Goal: Transaction & Acquisition: Obtain resource

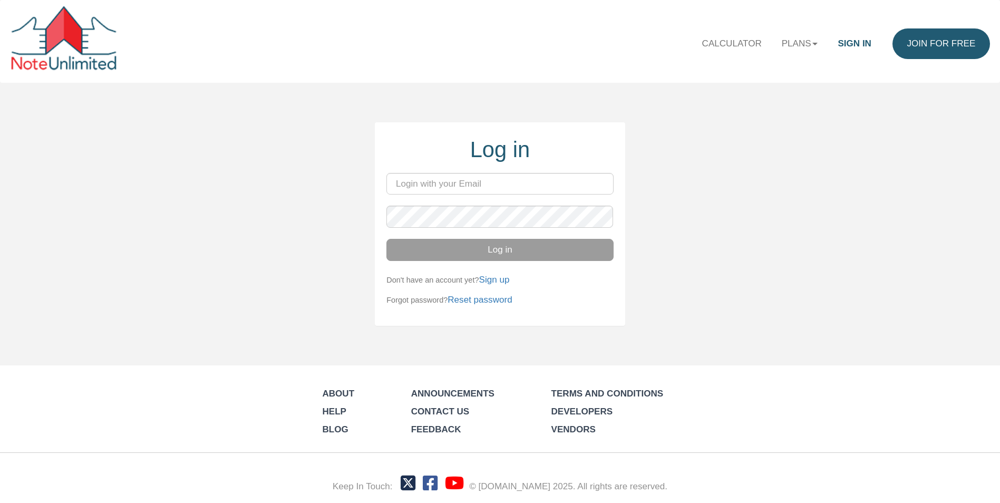
click at [483, 185] on input "email" at bounding box center [500, 184] width 227 height 22
type input "[EMAIL_ADDRESS][DOMAIN_NAME]"
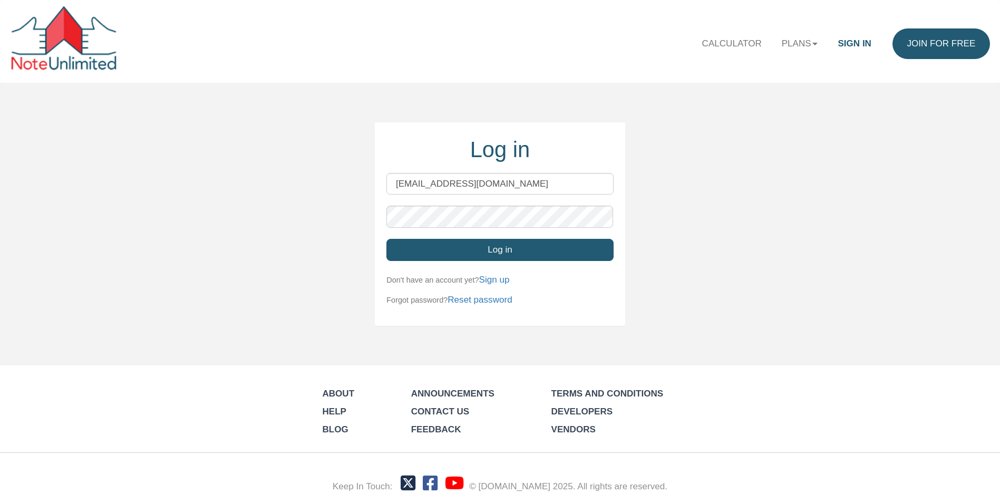
click at [504, 252] on button "Log in" at bounding box center [500, 250] width 227 height 22
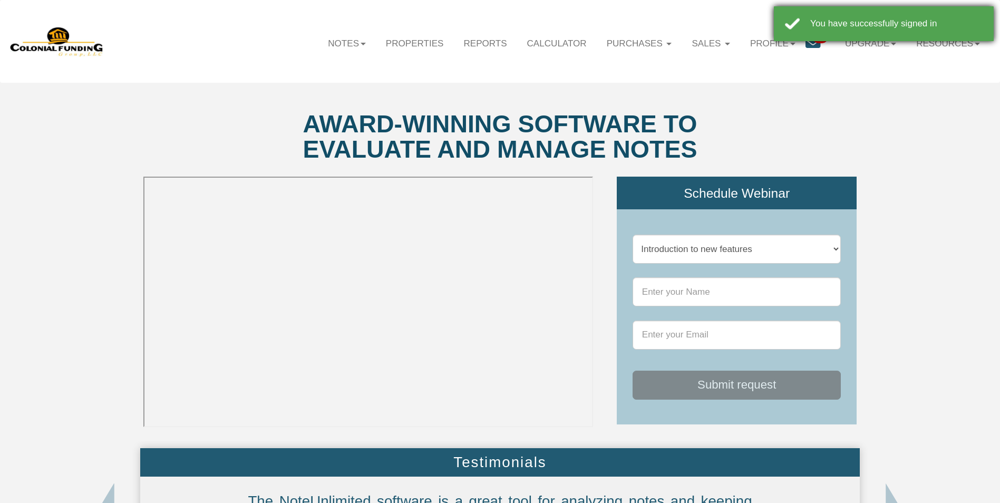
click at [791, 23] on div "You have successfully signed in" at bounding box center [884, 23] width 220 height 35
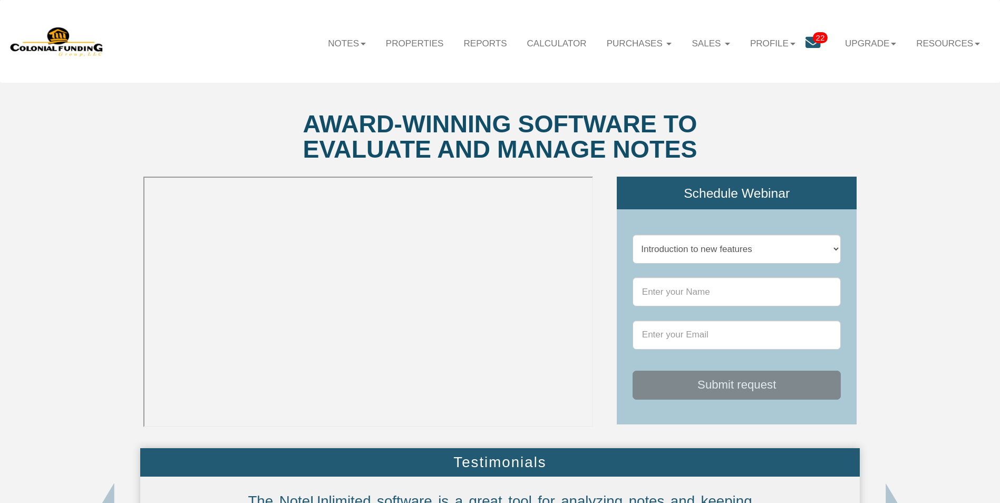
click at [813, 37] on span "22" at bounding box center [820, 37] width 15 height 11
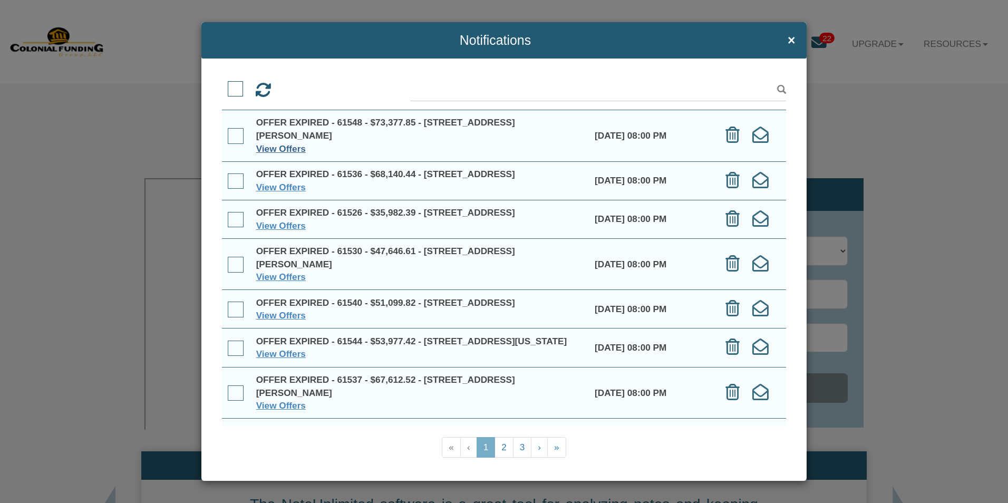
click at [287, 147] on link "View Offers" at bounding box center [281, 148] width 50 height 11
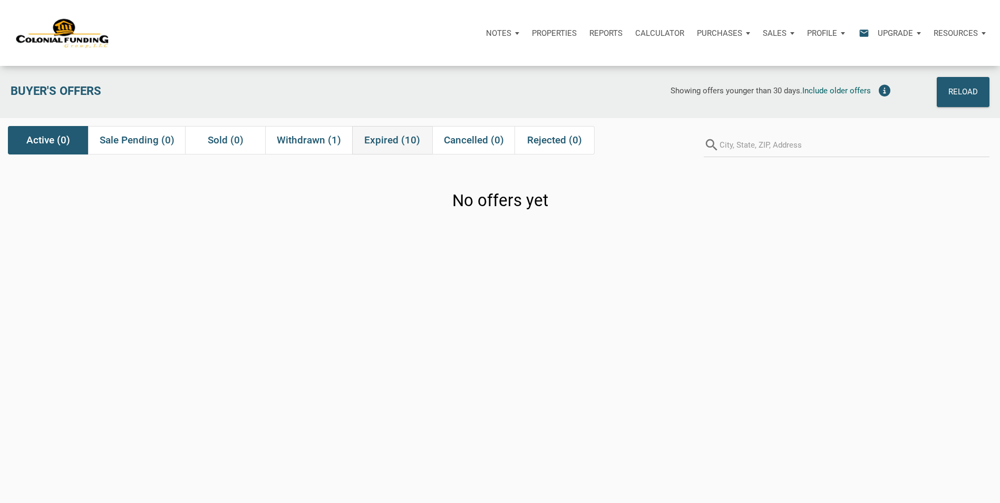
click at [393, 141] on span "Expired (10)" at bounding box center [392, 140] width 56 height 13
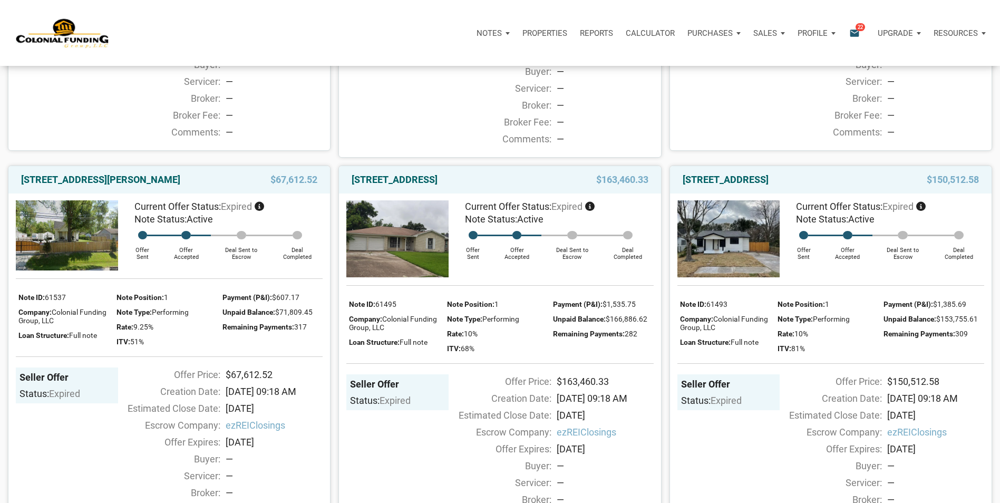
scroll to position [791, 0]
click at [55, 247] on img at bounding box center [67, 236] width 102 height 70
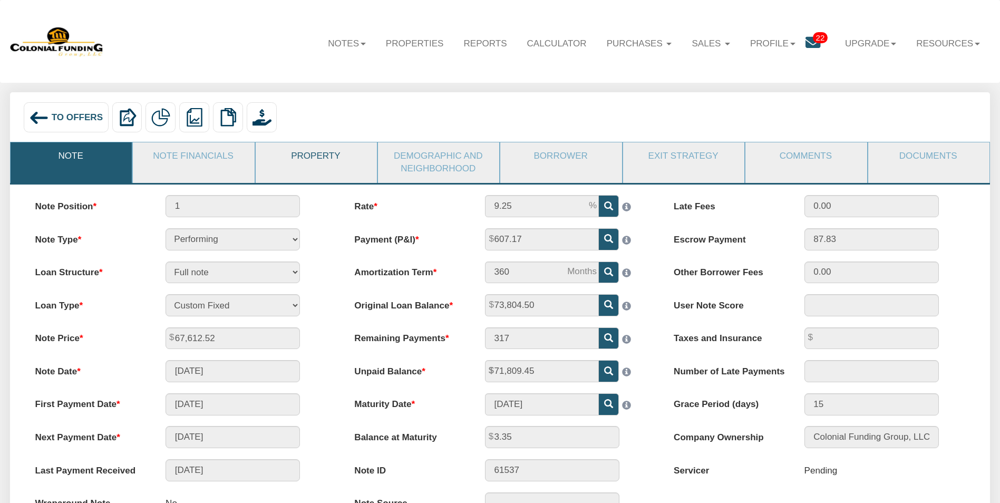
click at [318, 159] on link "Property" at bounding box center [316, 155] width 120 height 27
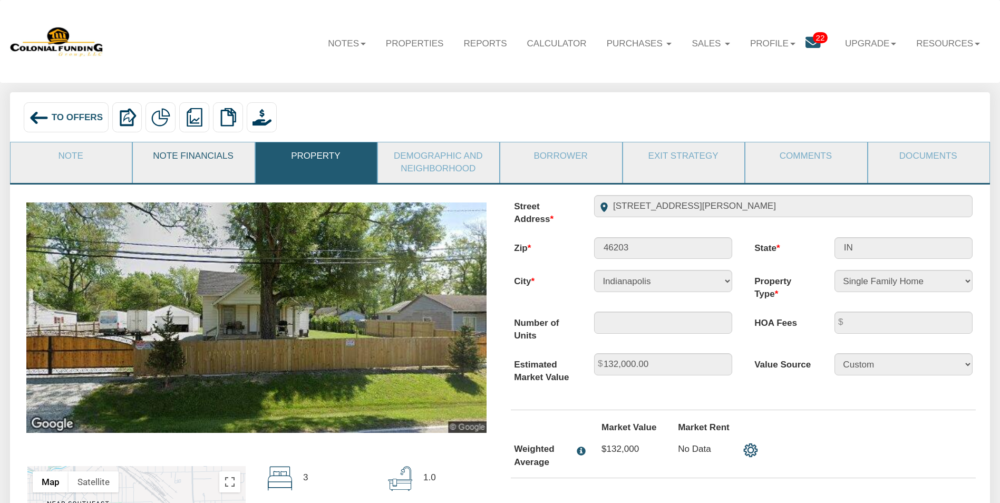
click at [188, 161] on link "Note Financials" at bounding box center [193, 155] width 120 height 27
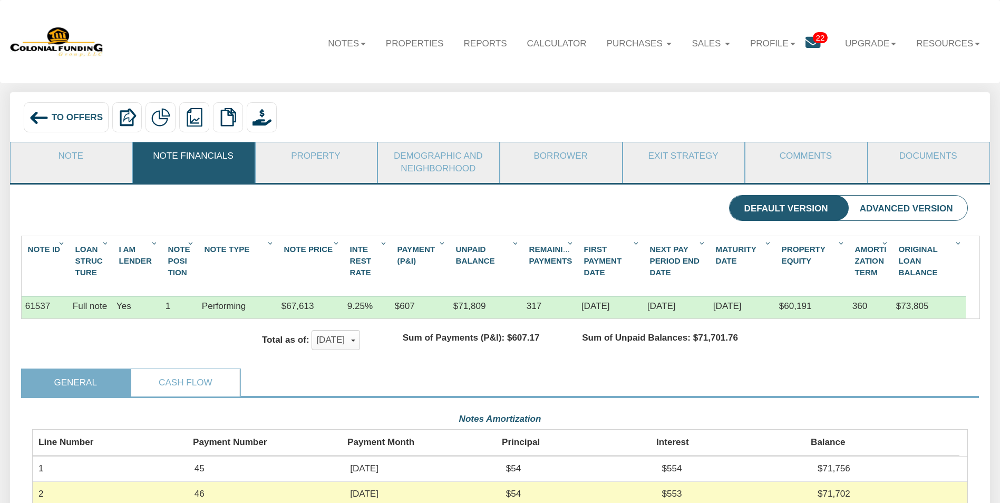
scroll to position [235, 936]
